Goal: Transaction & Acquisition: Purchase product/service

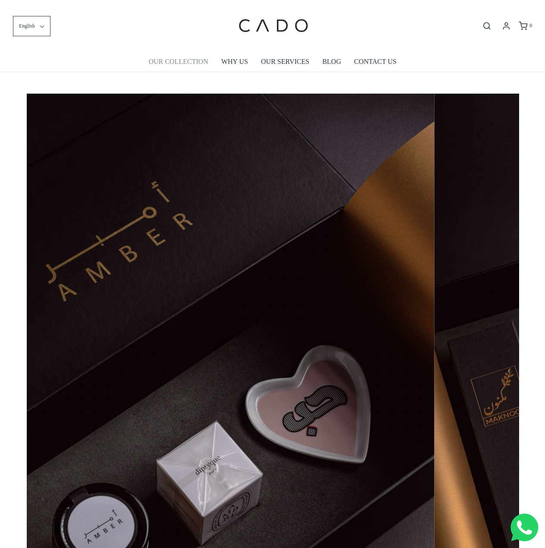
scroll to position [0, 966]
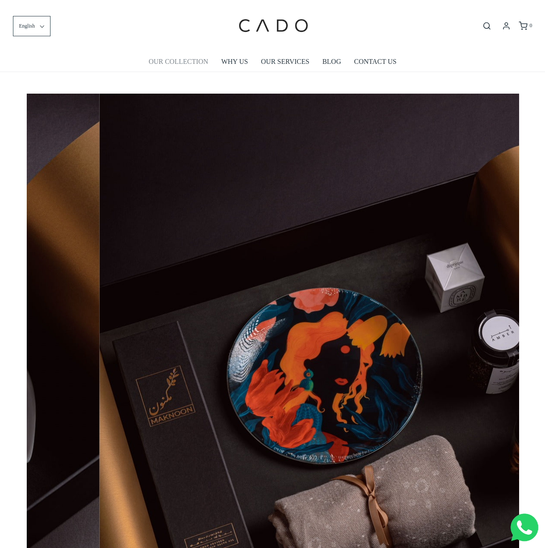
click at [181, 64] on link "OUR COLLECTION" at bounding box center [178, 62] width 60 height 20
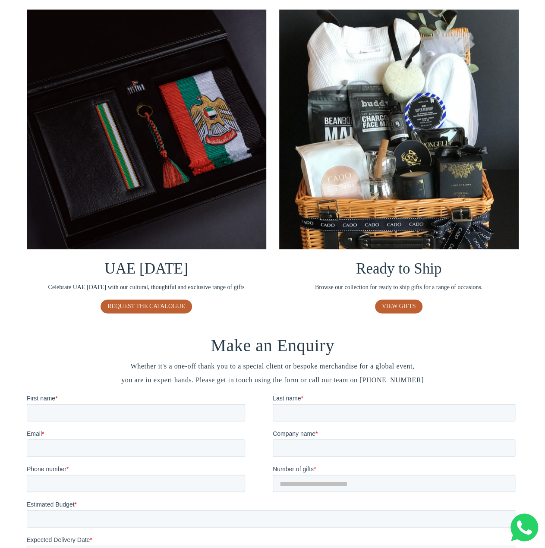
scroll to position [475, 0]
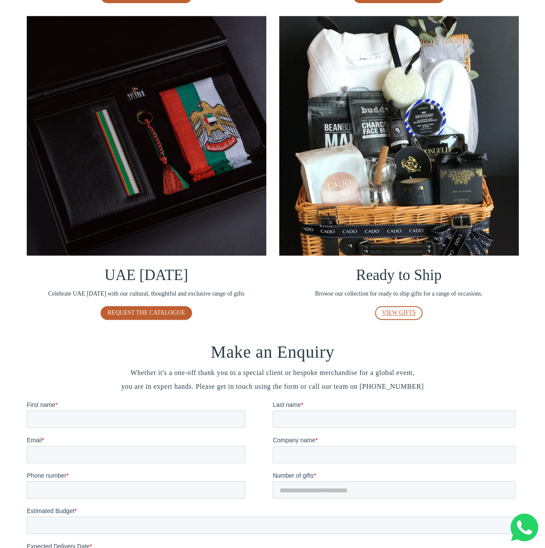
click at [395, 315] on link "VIEW GIFTS" at bounding box center [399, 313] width 48 height 14
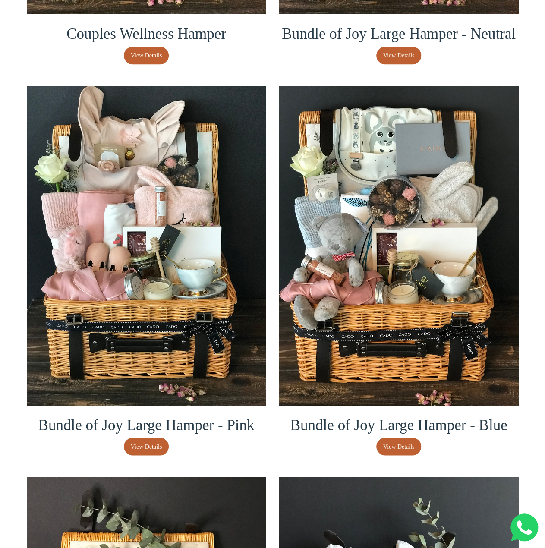
scroll to position [475, 0]
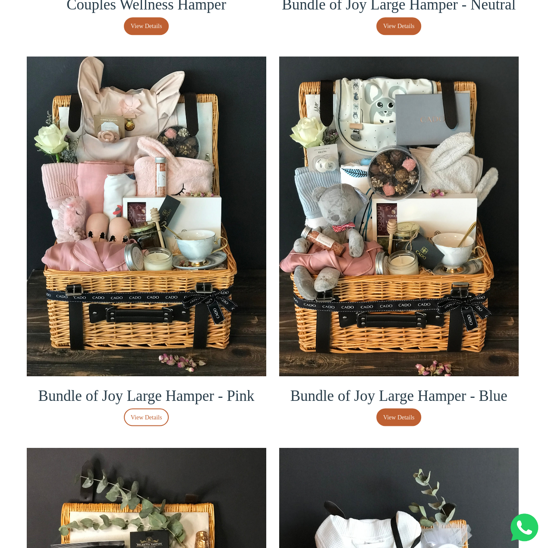
click at [155, 417] on span "View Details" at bounding box center [147, 417] width 32 height 9
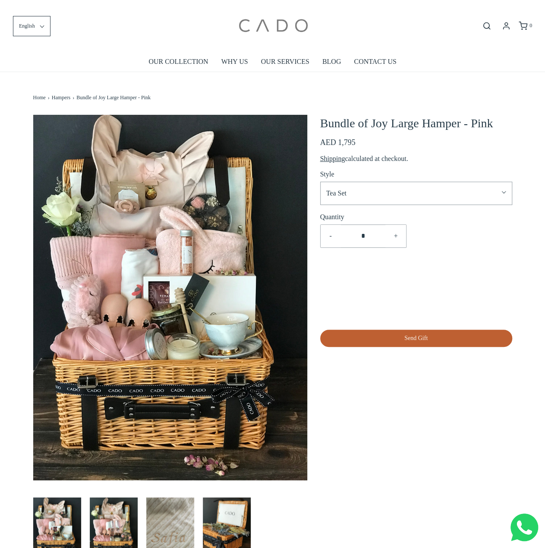
click at [278, 33] on img at bounding box center [272, 25] width 73 height 39
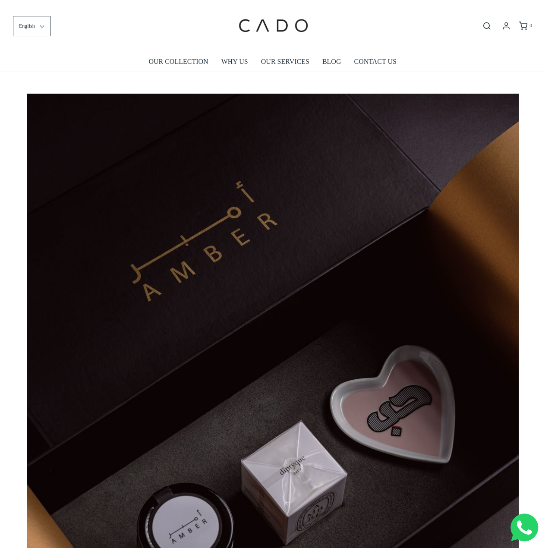
scroll to position [0, 492]
